Goal: Information Seeking & Learning: Learn about a topic

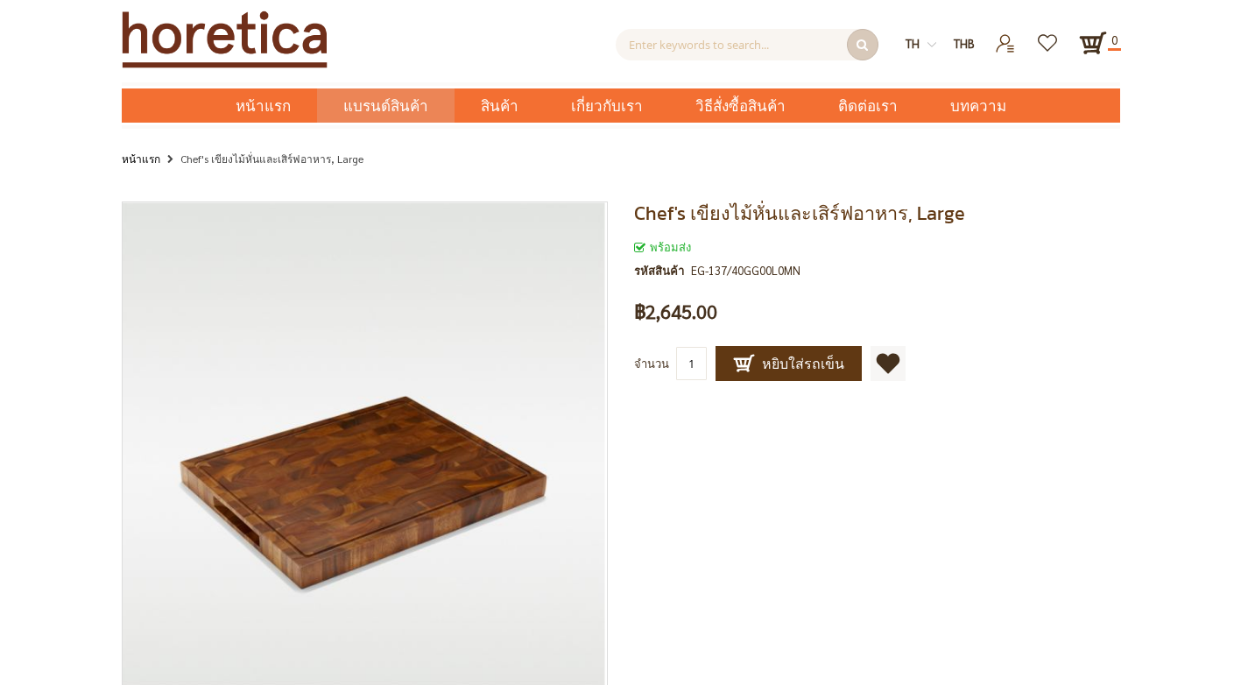
scroll to position [350, 0]
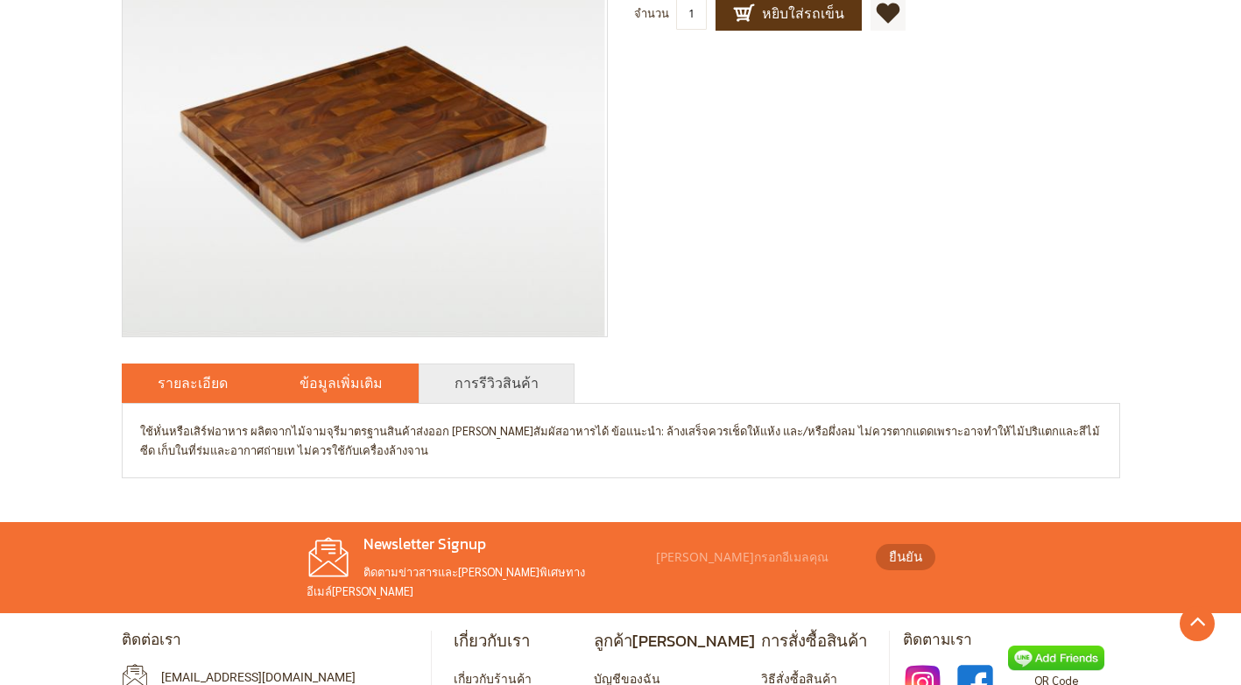
click at [308, 376] on link "ข้อมูลเพิ่มเติม" at bounding box center [340, 382] width 83 height 21
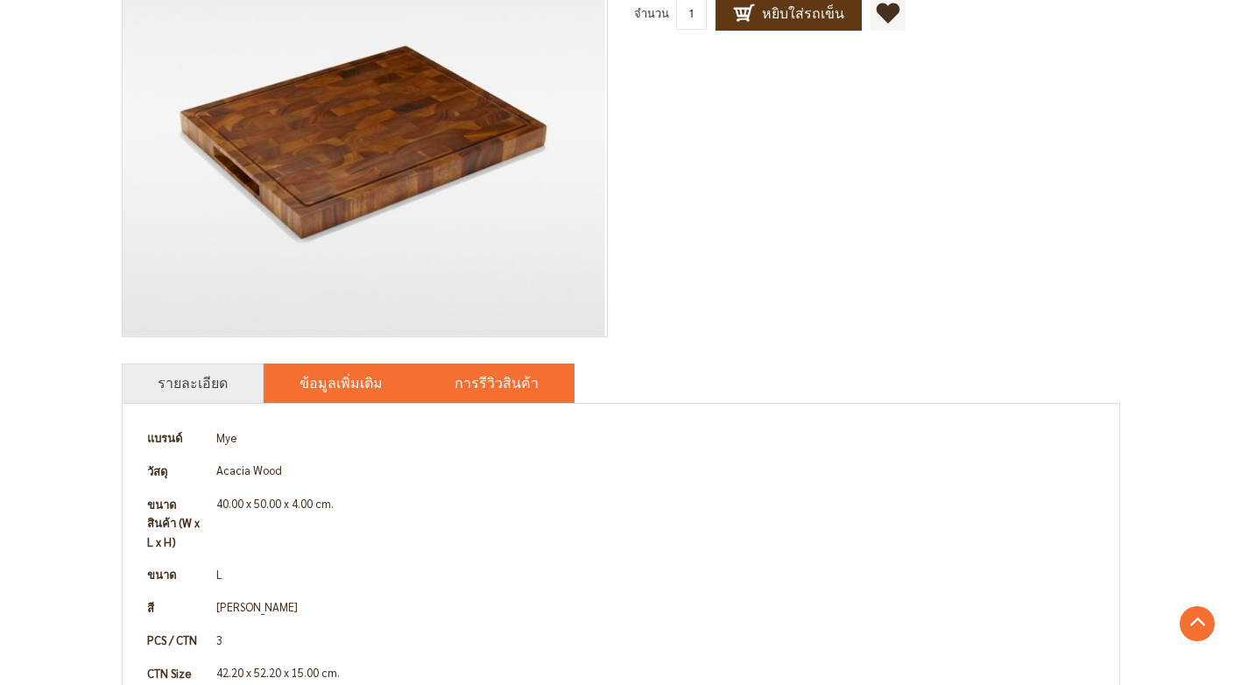
click at [458, 383] on link "การรีวิวสินค้า" at bounding box center [496, 382] width 84 height 21
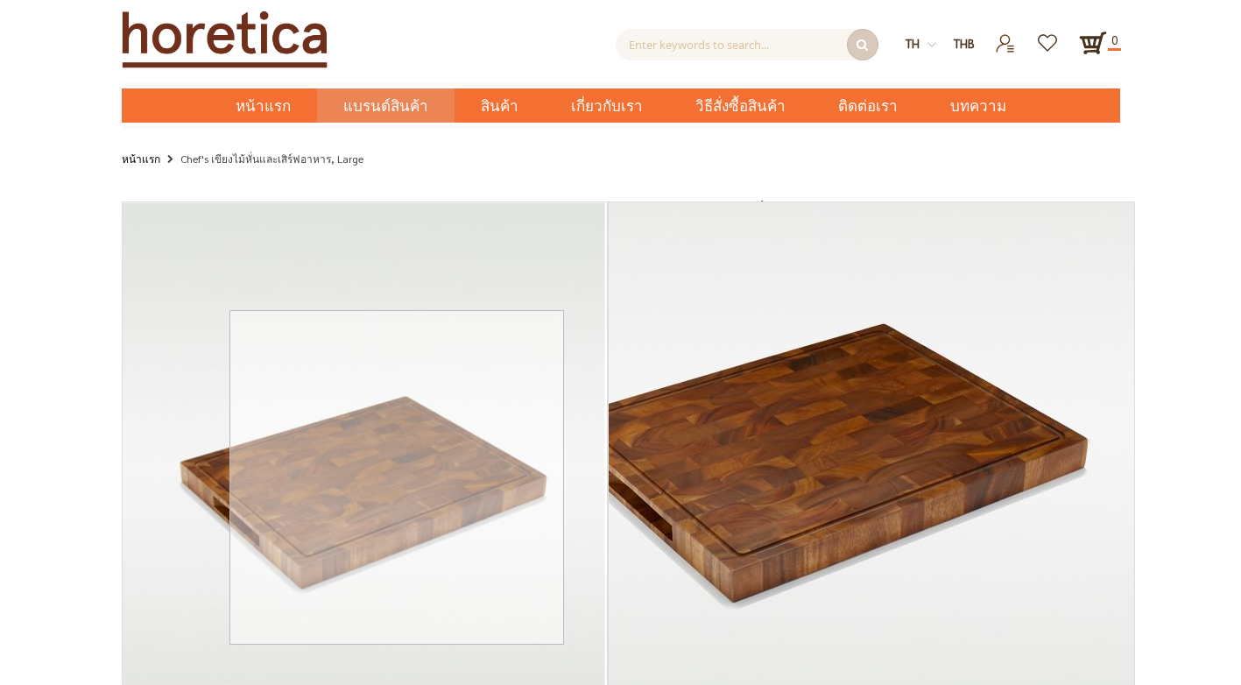
scroll to position [510, 0]
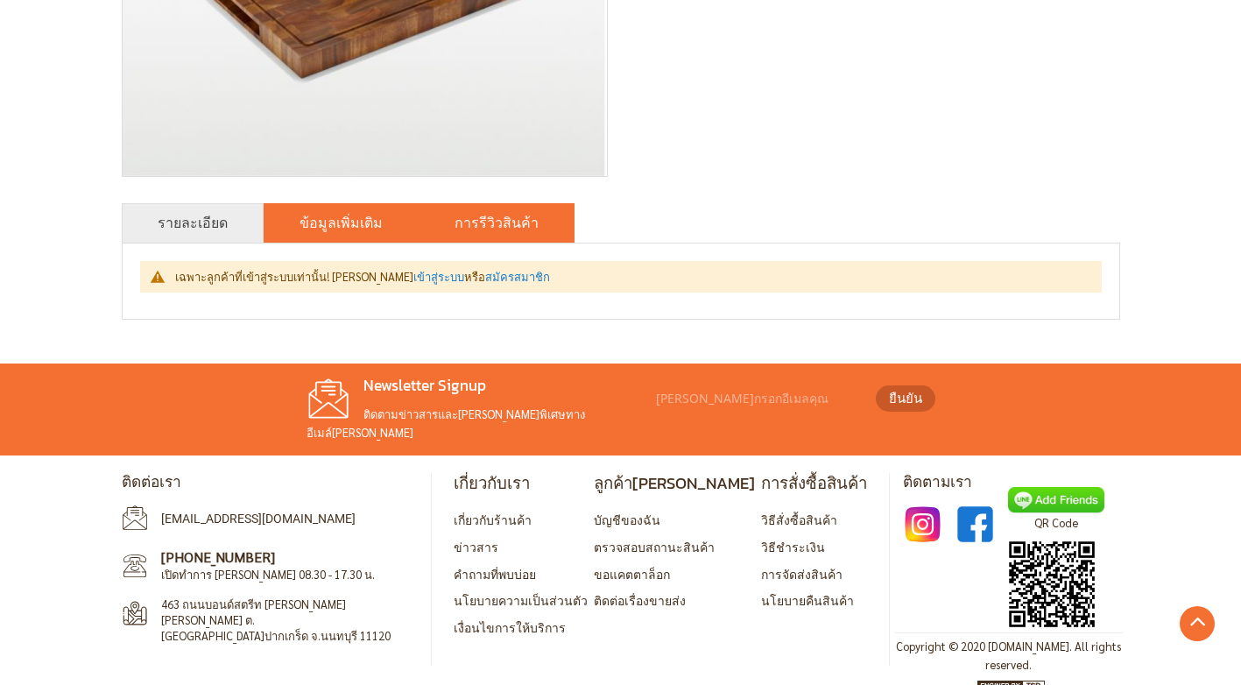
click at [339, 236] on li "ข้อมูลเพิ่มเติม" at bounding box center [341, 222] width 155 height 39
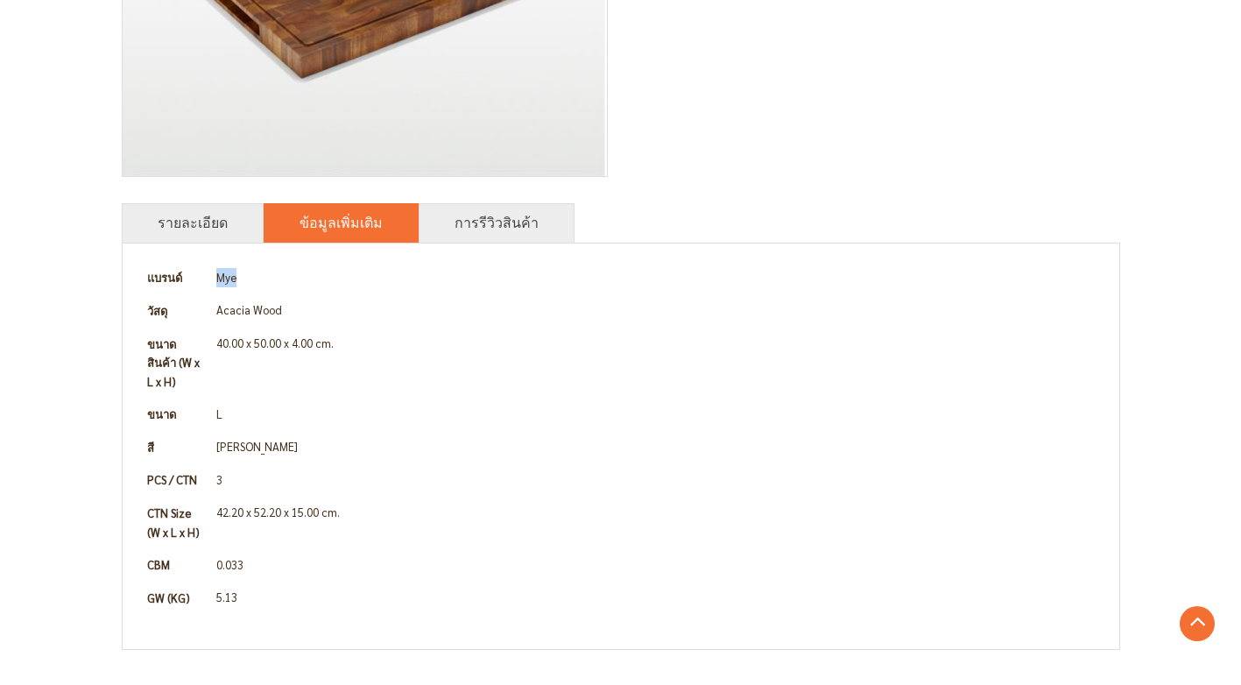
drag, startPoint x: 241, startPoint y: 277, endPoint x: 207, endPoint y: 278, distance: 33.3
click at [207, 278] on tr "แบรนด์ Mye" at bounding box center [620, 277] width 961 height 33
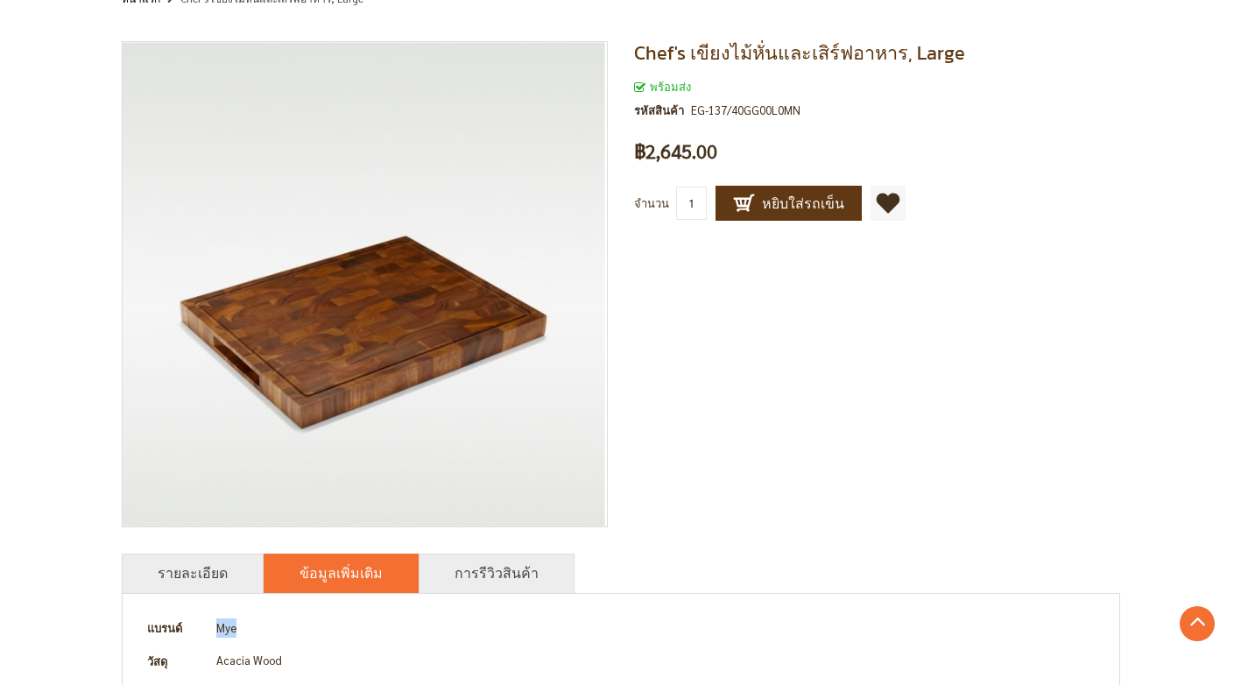
copy tr "แบรนด์ Mye"
drag, startPoint x: 688, startPoint y: 107, endPoint x: 808, endPoint y: 109, distance: 120.0
click at [808, 109] on div "พร้อมส่ง รหัสสินค้า EG-137/40GG00L0MN" at bounding box center [877, 103] width 486 height 52
copy div "EG-137/40GG00L0MN"
drag, startPoint x: 213, startPoint y: 657, endPoint x: 286, endPoint y: 662, distance: 73.7
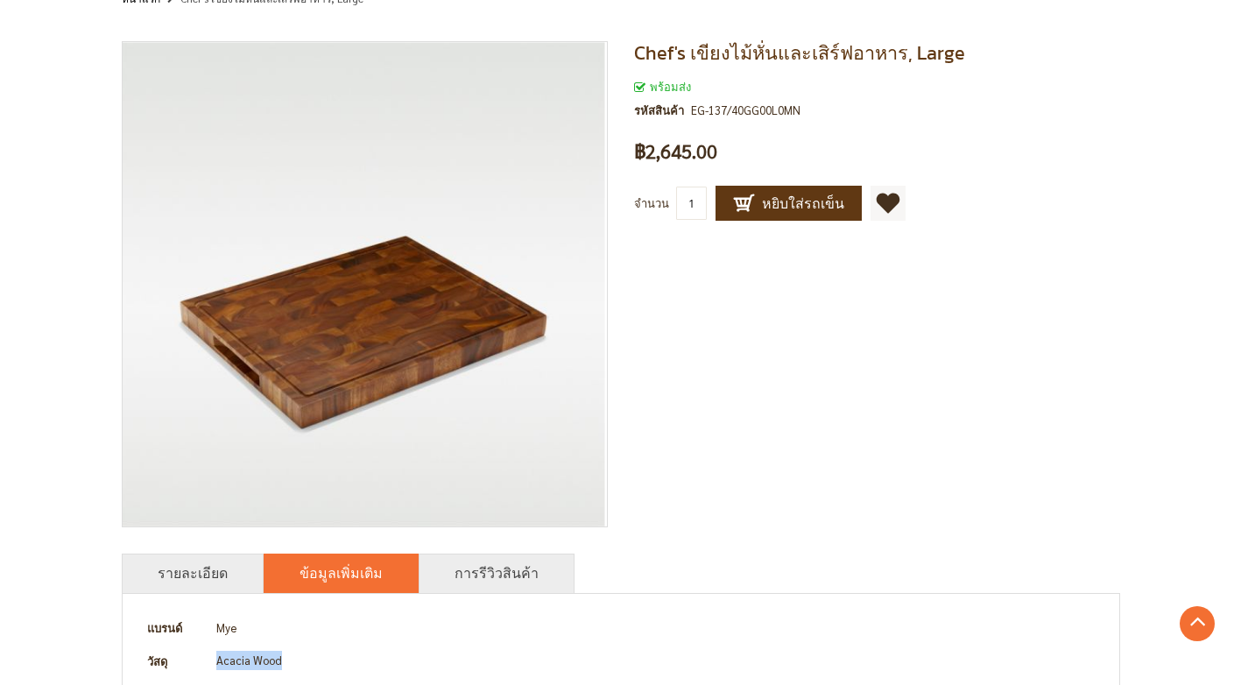
click at [286, 662] on td "Acacia Wood" at bounding box center [655, 660] width 891 height 33
copy td "Acacia Wood"
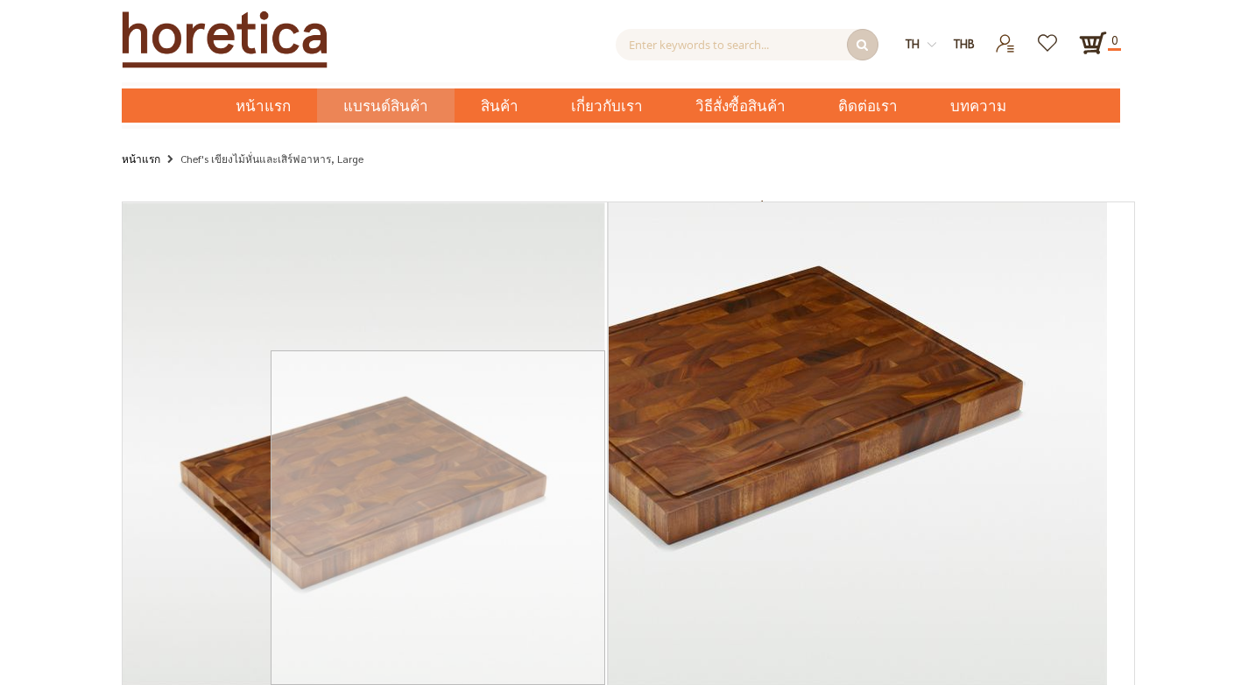
scroll to position [350, 0]
